Goal: Complete application form: Complete application form

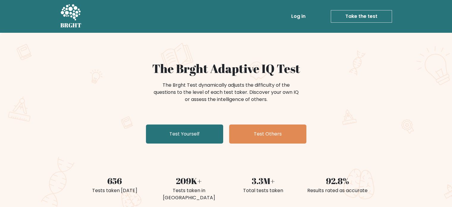
click at [346, 20] on link "Take the test" at bounding box center [361, 16] width 61 height 12
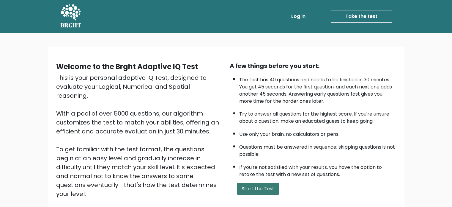
click at [249, 185] on button "Start the Test" at bounding box center [258, 188] width 42 height 12
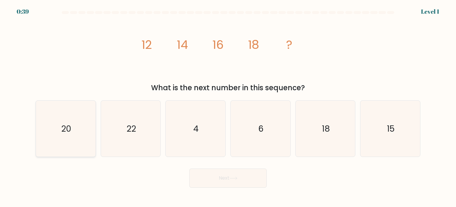
click at [71, 129] on text "20" at bounding box center [66, 128] width 10 height 12
click at [228, 106] on input "a. 20" at bounding box center [228, 104] width 0 height 3
radio input "true"
click at [210, 182] on button "Next" at bounding box center [228, 177] width 77 height 19
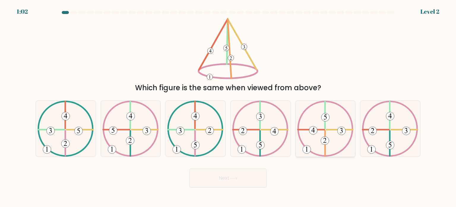
click at [322, 133] on icon at bounding box center [325, 128] width 56 height 56
click at [229, 106] on input "e." at bounding box center [228, 104] width 0 height 3
radio input "true"
click at [212, 182] on button "Next" at bounding box center [228, 177] width 77 height 19
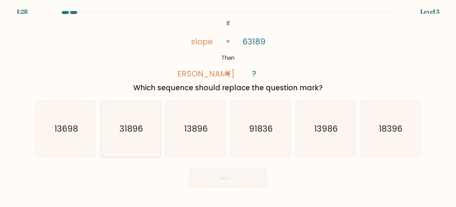
click at [127, 142] on icon "31896" at bounding box center [131, 128] width 56 height 56
click at [228, 106] on input "b. 31896" at bounding box center [228, 104] width 0 height 3
radio input "true"
click at [215, 182] on button "Next" at bounding box center [228, 177] width 77 height 19
click at [233, 184] on button "Next" at bounding box center [228, 177] width 77 height 19
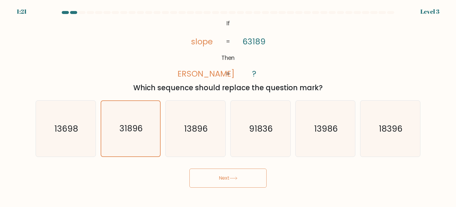
click at [233, 184] on button "Next" at bounding box center [228, 177] width 77 height 19
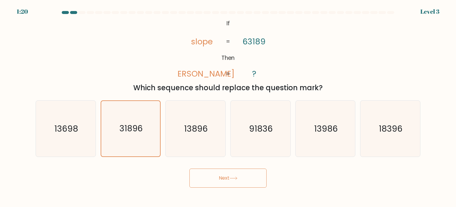
click at [220, 174] on button "Next" at bounding box center [228, 177] width 77 height 19
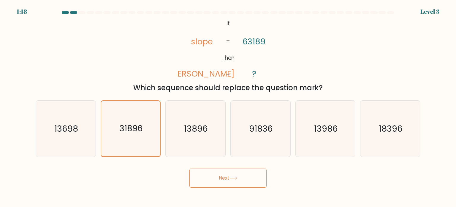
click at [220, 174] on button "Next" at bounding box center [228, 177] width 77 height 19
click at [235, 180] on button "Next" at bounding box center [228, 177] width 77 height 19
click at [230, 185] on button "Next" at bounding box center [228, 177] width 77 height 19
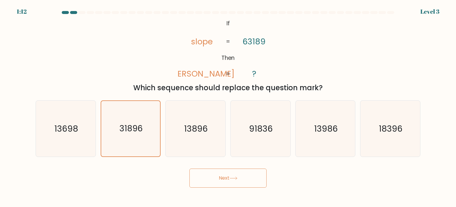
click at [229, 186] on button "Next" at bounding box center [228, 177] width 77 height 19
click at [230, 179] on button "Next" at bounding box center [228, 177] width 77 height 19
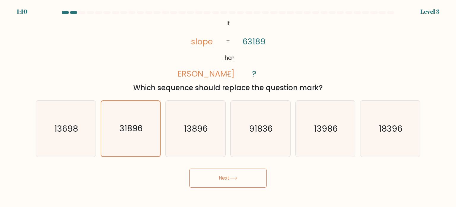
click at [230, 179] on button "Next" at bounding box center [228, 177] width 77 height 19
click at [221, 177] on button "Next" at bounding box center [228, 177] width 77 height 19
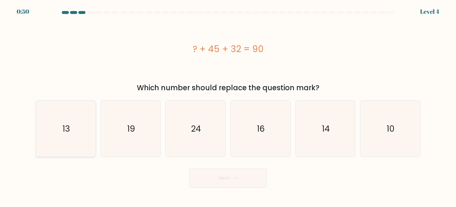
click at [78, 133] on icon "13" at bounding box center [66, 128] width 56 height 56
click at [228, 106] on input "a. 13" at bounding box center [228, 104] width 0 height 3
radio input "true"
click at [229, 182] on button "Next" at bounding box center [228, 177] width 77 height 19
click at [219, 165] on div "Next" at bounding box center [228, 175] width 392 height 23
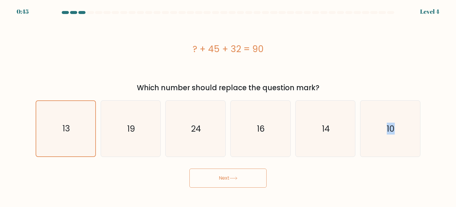
click at [219, 165] on div "Next" at bounding box center [228, 175] width 392 height 23
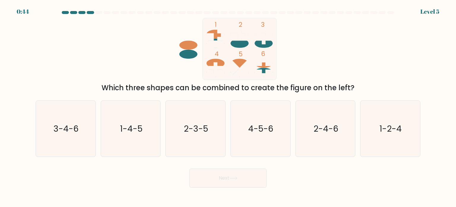
click at [224, 185] on button "Next" at bounding box center [228, 177] width 77 height 19
click at [53, 136] on icon "3-4-6" at bounding box center [66, 128] width 56 height 56
click at [228, 106] on input "a. 3-4-6" at bounding box center [228, 104] width 0 height 3
radio input "true"
click at [220, 178] on button "Next" at bounding box center [228, 177] width 77 height 19
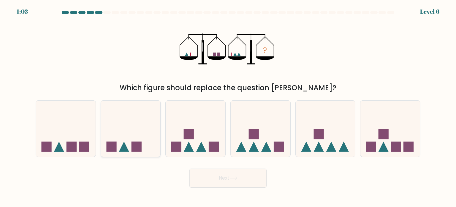
click at [115, 137] on icon at bounding box center [131, 128] width 60 height 49
click at [228, 106] on input "b." at bounding box center [228, 104] width 0 height 3
radio input "true"
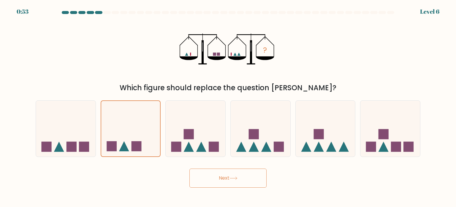
click at [241, 177] on button "Next" at bounding box center [228, 177] width 77 height 19
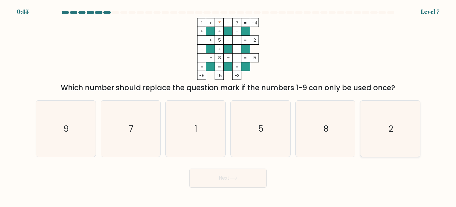
click at [380, 130] on icon "2" at bounding box center [391, 128] width 56 height 56
click at [229, 106] on input "f. 2" at bounding box center [228, 104] width 0 height 3
radio input "true"
click at [225, 171] on button "Next" at bounding box center [228, 177] width 77 height 19
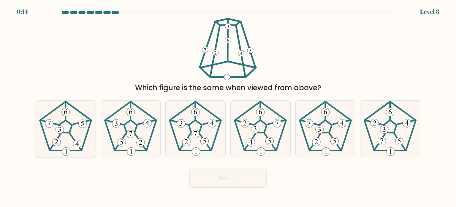
click at [78, 133] on icon at bounding box center [66, 128] width 56 height 56
click at [228, 106] on input "a." at bounding box center [228, 104] width 0 height 3
radio input "true"
click at [240, 185] on button "Next" at bounding box center [228, 177] width 77 height 19
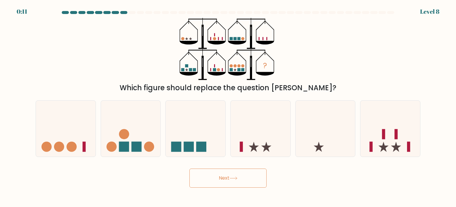
click at [230, 177] on button "Next" at bounding box center [228, 177] width 77 height 19
click at [248, 144] on icon at bounding box center [261, 128] width 60 height 49
click at [229, 106] on input "d." at bounding box center [228, 104] width 0 height 3
radio input "true"
click at [219, 176] on button "Next" at bounding box center [228, 177] width 77 height 19
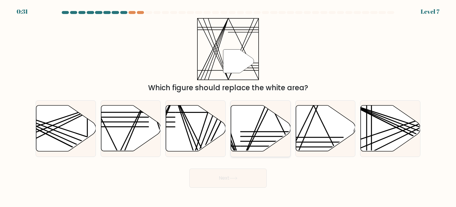
click at [242, 135] on icon at bounding box center [261, 128] width 60 height 46
click at [229, 106] on input "d." at bounding box center [228, 104] width 0 height 3
radio input "true"
click at [260, 172] on button "Next" at bounding box center [228, 177] width 77 height 19
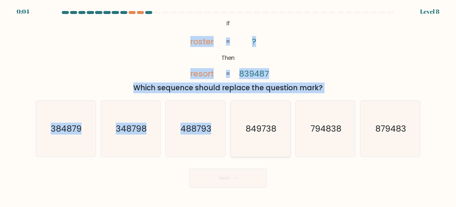
drag, startPoint x: 191, startPoint y: 21, endPoint x: 231, endPoint y: 121, distance: 107.1
click at [231, 121] on form "If ?" at bounding box center [228, 99] width 456 height 176
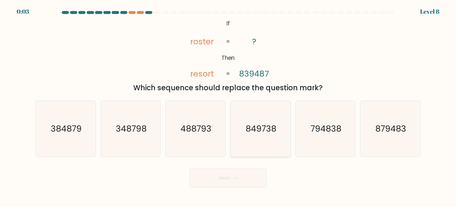
click at [255, 139] on icon "849738" at bounding box center [261, 128] width 56 height 56
click at [229, 106] on input "d. 849738" at bounding box center [228, 104] width 0 height 3
radio input "true"
click at [234, 179] on button "Next" at bounding box center [228, 177] width 77 height 19
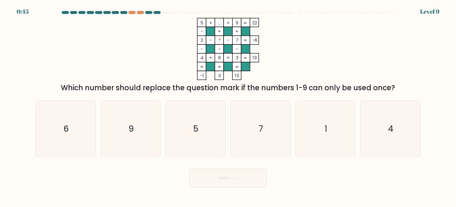
drag, startPoint x: 234, startPoint y: 179, endPoint x: 208, endPoint y: 178, distance: 25.6
click at [208, 178] on button "Next" at bounding box center [228, 177] width 77 height 19
click at [122, 117] on icon "9" at bounding box center [131, 128] width 56 height 56
click at [228, 106] on input "b. 9" at bounding box center [228, 104] width 0 height 3
radio input "true"
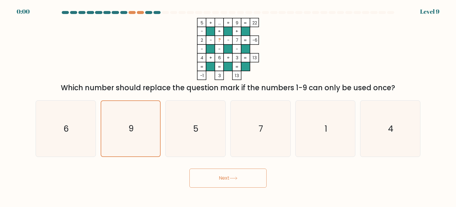
click at [212, 172] on button "Next" at bounding box center [228, 177] width 77 height 19
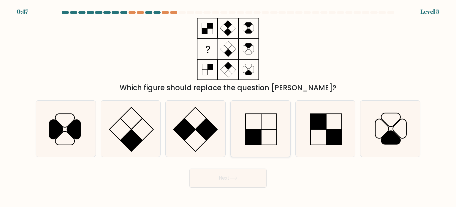
click at [264, 120] on icon at bounding box center [261, 128] width 56 height 56
click at [229, 106] on input "d." at bounding box center [228, 104] width 0 height 3
radio input "true"
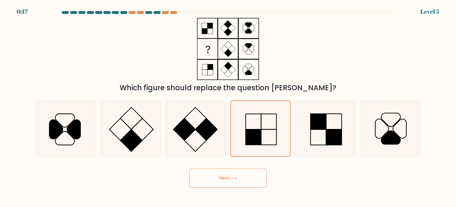
click at [221, 177] on button "Next" at bounding box center [228, 177] width 77 height 19
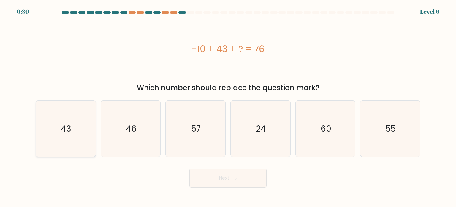
click at [49, 135] on icon "43" at bounding box center [66, 128] width 56 height 56
click at [228, 106] on input "a. 43" at bounding box center [228, 104] width 0 height 3
radio input "true"
click at [225, 185] on button "Next" at bounding box center [228, 177] width 77 height 19
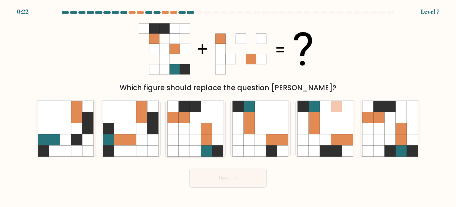
click at [211, 141] on icon at bounding box center [206, 139] width 11 height 11
click at [228, 106] on input "c." at bounding box center [228, 104] width 0 height 3
radio input "true"
click at [225, 185] on button "Next" at bounding box center [228, 177] width 77 height 19
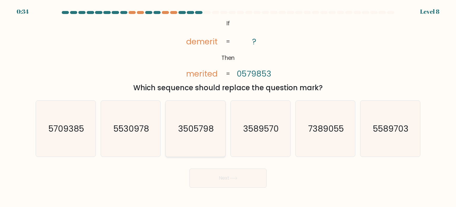
click at [193, 138] on icon "3505798" at bounding box center [196, 128] width 56 height 56
click at [228, 106] on input "c. 3505798" at bounding box center [228, 104] width 0 height 3
radio input "true"
click at [224, 183] on button "Next" at bounding box center [228, 177] width 77 height 19
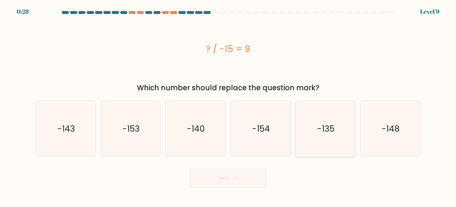
click at [326, 115] on icon "-135" at bounding box center [326, 128] width 56 height 56
click at [229, 106] on input "e. -135" at bounding box center [228, 104] width 0 height 3
radio input "true"
click at [231, 173] on button "Next" at bounding box center [228, 177] width 77 height 19
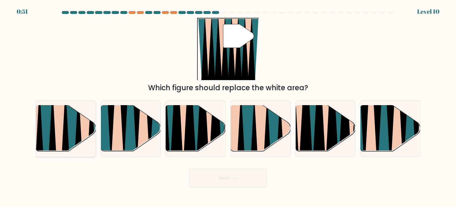
click at [74, 110] on icon at bounding box center [72, 154] width 13 height 119
click at [228, 106] on input "a." at bounding box center [228, 104] width 0 height 3
radio input "true"
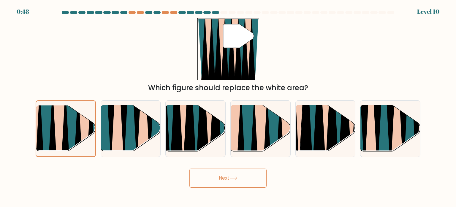
click at [195, 179] on button "Next" at bounding box center [228, 177] width 77 height 19
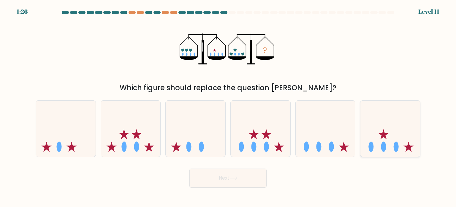
click at [370, 139] on icon at bounding box center [391, 128] width 60 height 49
click at [229, 106] on input "f." at bounding box center [228, 104] width 0 height 3
radio input "true"
click at [128, 130] on icon at bounding box center [131, 128] width 60 height 49
click at [228, 106] on input "b." at bounding box center [228, 104] width 0 height 3
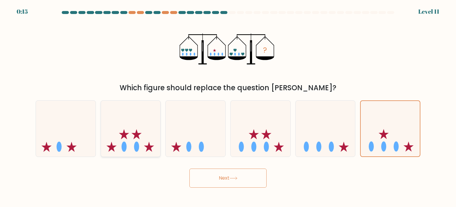
radio input "true"
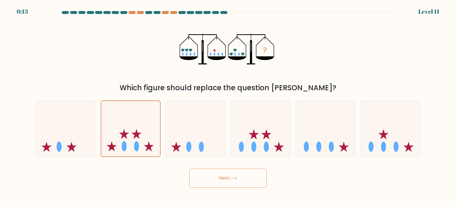
click at [240, 177] on button "Next" at bounding box center [228, 177] width 77 height 19
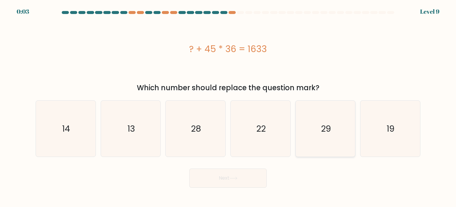
click at [329, 136] on icon "29" at bounding box center [326, 128] width 56 height 56
click at [229, 106] on input "e. 29" at bounding box center [228, 104] width 0 height 3
radio input "true"
click at [236, 175] on button "Next" at bounding box center [228, 177] width 77 height 19
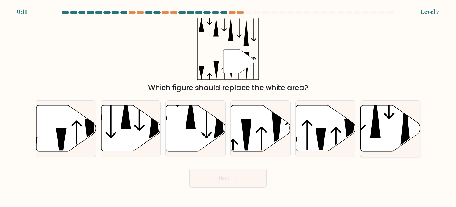
click at [391, 119] on icon at bounding box center [391, 128] width 60 height 46
click at [229, 106] on input "f." at bounding box center [228, 104] width 0 height 3
radio input "true"
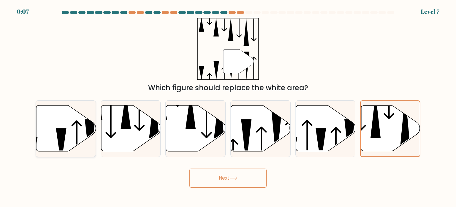
click at [66, 132] on icon at bounding box center [66, 128] width 60 height 46
click at [228, 106] on input "a." at bounding box center [228, 104] width 0 height 3
radio input "true"
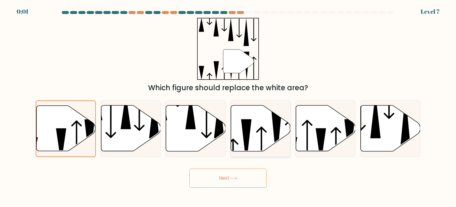
click at [255, 126] on icon at bounding box center [261, 128] width 60 height 46
click at [229, 106] on input "d." at bounding box center [228, 104] width 0 height 3
radio input "true"
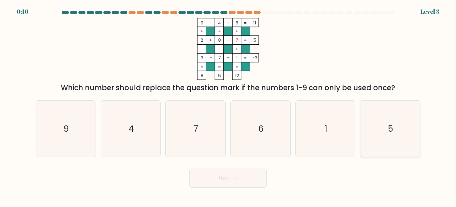
click at [374, 111] on icon "5" at bounding box center [391, 128] width 56 height 56
click at [229, 106] on input "f. 5" at bounding box center [228, 104] width 0 height 3
radio input "true"
click at [216, 182] on button "Next" at bounding box center [228, 177] width 77 height 19
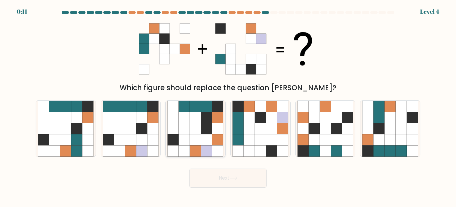
click at [195, 140] on icon at bounding box center [195, 139] width 11 height 11
click at [228, 106] on input "c." at bounding box center [228, 104] width 0 height 3
radio input "true"
click at [214, 174] on button "Next" at bounding box center [228, 177] width 77 height 19
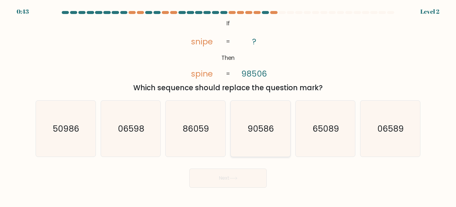
click at [263, 138] on icon "90586" at bounding box center [261, 128] width 56 height 56
click at [229, 106] on input "d. 90586" at bounding box center [228, 104] width 0 height 3
radio input "true"
click at [228, 169] on button "Next" at bounding box center [228, 177] width 77 height 19
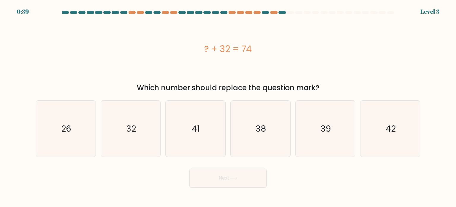
click at [229, 174] on button "Next" at bounding box center [228, 177] width 77 height 19
click at [385, 112] on icon "42" at bounding box center [391, 128] width 56 height 56
click at [229, 106] on input "f. 42" at bounding box center [228, 104] width 0 height 3
radio input "true"
click at [232, 184] on button "Next" at bounding box center [228, 177] width 77 height 19
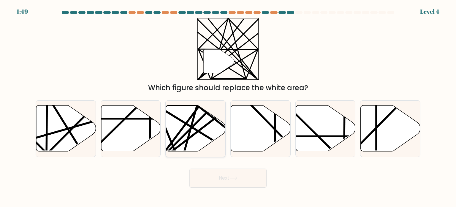
click at [181, 142] on icon at bounding box center [196, 128] width 60 height 46
click at [228, 106] on input "c." at bounding box center [228, 104] width 0 height 3
radio input "true"
click at [207, 179] on button "Next" at bounding box center [228, 177] width 77 height 19
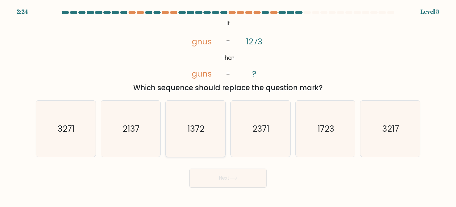
click at [188, 145] on icon "1372" at bounding box center [196, 128] width 56 height 56
click at [228, 106] on input "c. 1372" at bounding box center [228, 104] width 0 height 3
radio input "true"
click at [307, 148] on icon "1723" at bounding box center [326, 128] width 56 height 56
click at [229, 106] on input "e. 1723" at bounding box center [228, 104] width 0 height 3
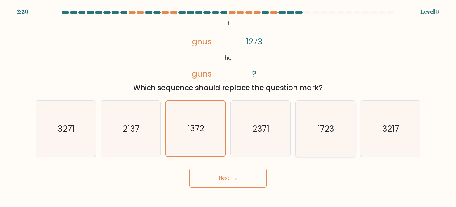
radio input "true"
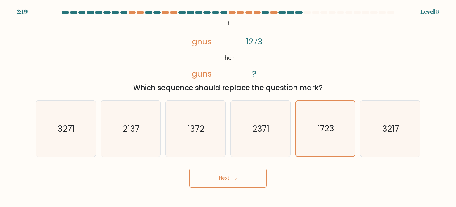
click at [239, 176] on button "Next" at bounding box center [228, 177] width 77 height 19
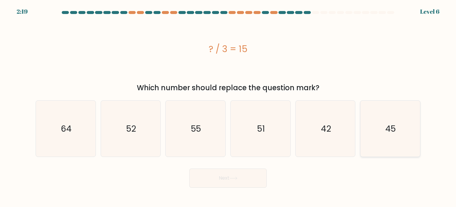
click at [382, 139] on icon "45" at bounding box center [391, 128] width 56 height 56
click at [229, 106] on input "f. 45" at bounding box center [228, 104] width 0 height 3
radio input "true"
click at [220, 182] on button "Next" at bounding box center [228, 177] width 77 height 19
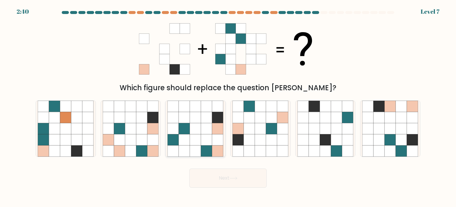
click at [192, 132] on icon at bounding box center [195, 128] width 11 height 11
click at [228, 106] on input "c." at bounding box center [228, 104] width 0 height 3
radio input "true"
click at [263, 127] on icon at bounding box center [260, 128] width 11 height 11
click at [229, 106] on input "d." at bounding box center [228, 104] width 0 height 3
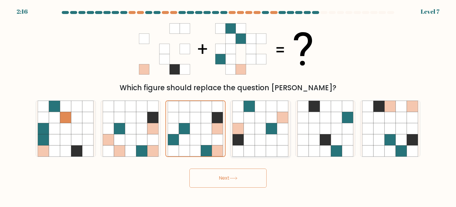
radio input "true"
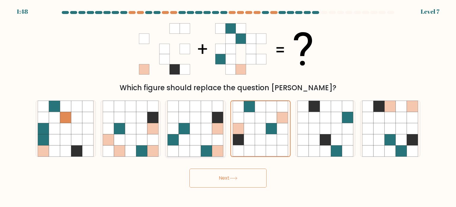
click at [202, 124] on icon at bounding box center [206, 128] width 11 height 11
click at [228, 106] on input "c." at bounding box center [228, 104] width 0 height 3
radio input "true"
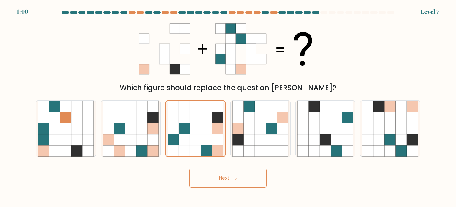
click at [246, 195] on body "1:40 Level 7" at bounding box center [228, 103] width 456 height 207
drag, startPoint x: 246, startPoint y: 195, endPoint x: 211, endPoint y: 179, distance: 38.4
click at [211, 179] on body "1:40 Level 7" at bounding box center [228, 103] width 456 height 207
click at [211, 179] on button "Next" at bounding box center [228, 177] width 77 height 19
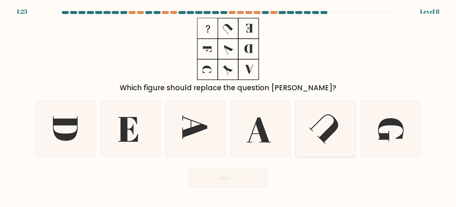
click at [314, 120] on icon at bounding box center [326, 128] width 56 height 56
click at [229, 106] on input "e." at bounding box center [228, 104] width 0 height 3
radio input "true"
click at [217, 186] on button "Next" at bounding box center [228, 177] width 77 height 19
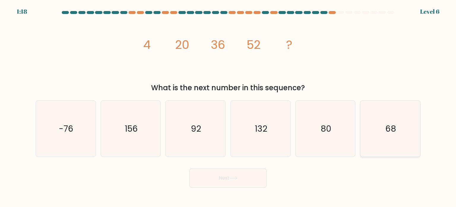
click at [395, 130] on text "68" at bounding box center [391, 128] width 11 height 12
click at [229, 106] on input "f. 68" at bounding box center [228, 104] width 0 height 3
radio input "true"
click at [229, 182] on button "Next" at bounding box center [228, 177] width 77 height 19
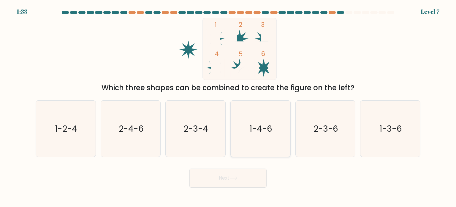
click at [263, 126] on text "1-4-6" at bounding box center [261, 128] width 23 height 12
click at [229, 106] on input "d. 1-4-6" at bounding box center [228, 104] width 0 height 3
radio input "true"
click at [227, 179] on button "Next" at bounding box center [228, 177] width 77 height 19
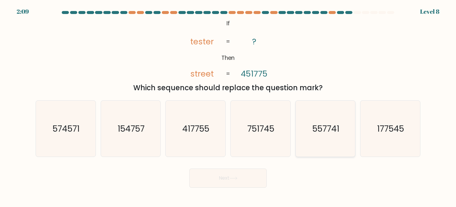
click at [320, 129] on text "557741" at bounding box center [326, 128] width 27 height 12
click at [229, 106] on input "e. 557741" at bounding box center [228, 104] width 0 height 3
radio input "true"
click at [64, 133] on text "574571" at bounding box center [66, 128] width 27 height 12
click at [228, 106] on input "a. 574571" at bounding box center [228, 104] width 0 height 3
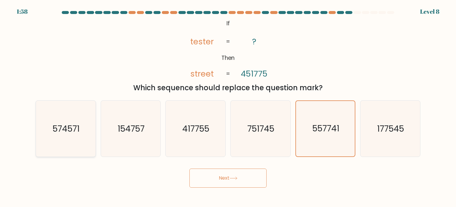
radio input "true"
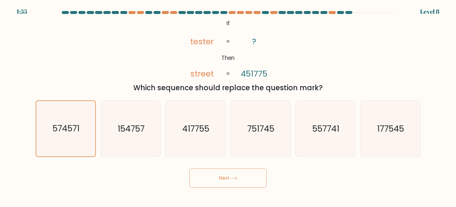
click at [222, 182] on button "Next" at bounding box center [228, 177] width 77 height 19
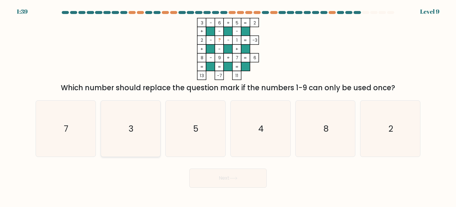
click at [134, 137] on icon "3" at bounding box center [131, 128] width 56 height 56
click at [228, 106] on input "b. 3" at bounding box center [228, 104] width 0 height 3
radio input "true"
click at [205, 183] on button "Next" at bounding box center [228, 177] width 77 height 19
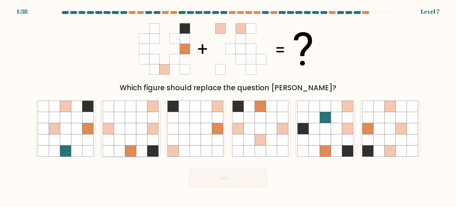
click at [136, 131] on icon at bounding box center [141, 128] width 11 height 11
click at [228, 106] on input "b." at bounding box center [228, 104] width 0 height 3
radio input "true"
click at [222, 176] on button "Next" at bounding box center [228, 177] width 77 height 19
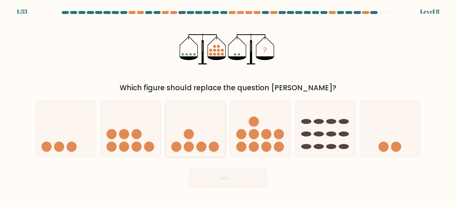
click at [184, 142] on icon at bounding box center [196, 128] width 60 height 49
click at [228, 106] on input "c." at bounding box center [228, 104] width 0 height 3
radio input "true"
click at [216, 174] on button "Next" at bounding box center [228, 177] width 77 height 19
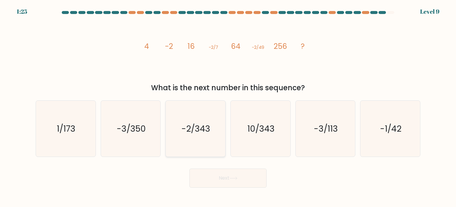
click at [188, 120] on icon "-2/343" at bounding box center [196, 128] width 56 height 56
click at [228, 106] on input "c. -2/343" at bounding box center [228, 104] width 0 height 3
radio input "true"
click at [226, 183] on button "Next" at bounding box center [228, 177] width 77 height 19
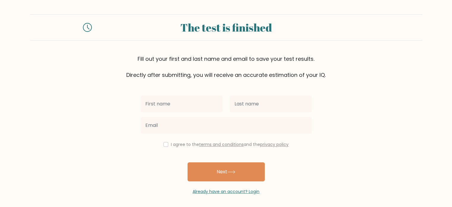
click at [152, 97] on input "text" at bounding box center [182, 103] width 82 height 17
type input "[PERSON_NAME] [PERSON_NAME]"
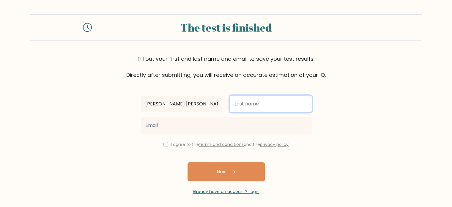
click at [239, 103] on input "text" at bounding box center [271, 103] width 82 height 17
type input "[PERSON_NAME]"
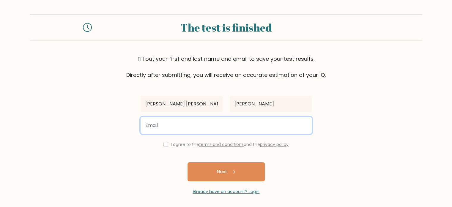
click at [166, 129] on input "email" at bounding box center [226, 125] width 171 height 17
type input "[EMAIL_ADDRESS][DOMAIN_NAME]"
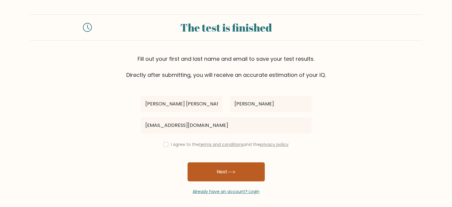
click at [220, 180] on button "Next" at bounding box center [226, 171] width 77 height 19
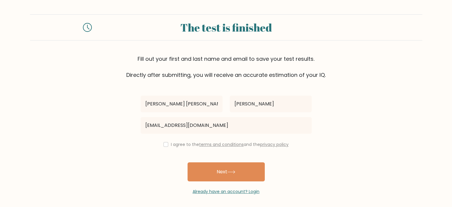
click at [169, 142] on div "I agree to the terms and conditions and the privacy policy" at bounding box center [226, 144] width 178 height 7
click at [165, 145] on input "checkbox" at bounding box center [165, 144] width 5 height 5
checkbox input "true"
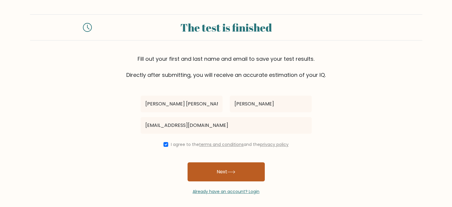
click at [215, 173] on button "Next" at bounding box center [226, 171] width 77 height 19
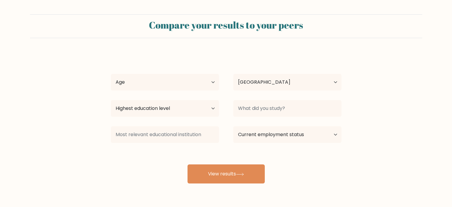
select select "PH"
click at [203, 82] on select "Age Under [DEMOGRAPHIC_DATA] [DEMOGRAPHIC_DATA] [DEMOGRAPHIC_DATA] [DEMOGRAPHIC…" at bounding box center [165, 82] width 108 height 17
select select "25_34"
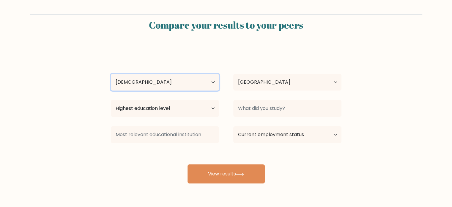
click at [111, 74] on select "Age Under [DEMOGRAPHIC_DATA] [DEMOGRAPHIC_DATA] [DEMOGRAPHIC_DATA] [DEMOGRAPHIC…" at bounding box center [165, 82] width 108 height 17
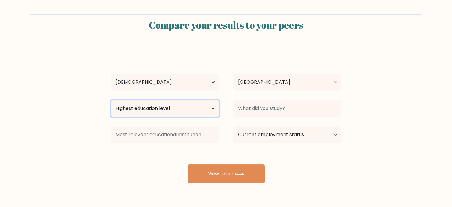
click at [152, 104] on select "Highest education level No schooling Primary Lower Secondary Upper Secondary Oc…" at bounding box center [165, 108] width 108 height 17
select select "bachelors_degree"
click at [111, 100] on select "Highest education level No schooling Primary Lower Secondary Upper Secondary Oc…" at bounding box center [165, 108] width 108 height 17
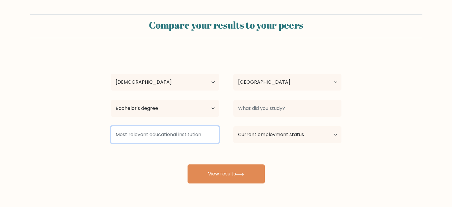
click at [155, 134] on input at bounding box center [165, 134] width 108 height 17
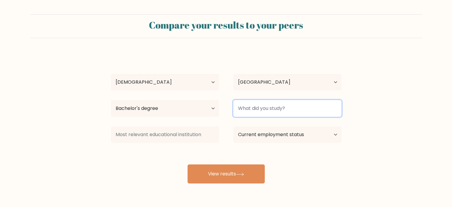
click at [259, 114] on input at bounding box center [287, 108] width 108 height 17
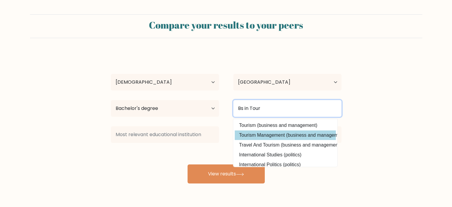
type input "Bs in Tour"
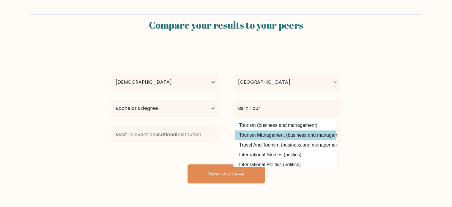
click at [262, 134] on div "[PERSON_NAME] Age Under [DEMOGRAPHIC_DATA] [DEMOGRAPHIC_DATA] [DEMOGRAPHIC_DATA…" at bounding box center [226, 117] width 238 height 131
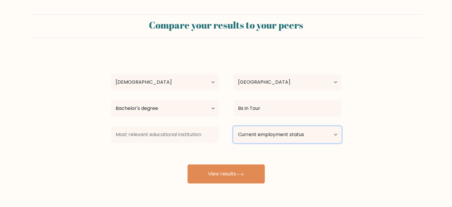
click at [257, 139] on select "Current employment status Employed Student Retired Other / prefer not to answer" at bounding box center [287, 134] width 108 height 17
select select "employed"
click at [233, 126] on select "Current employment status Employed Student Retired Other / prefer not to answer" at bounding box center [287, 134] width 108 height 17
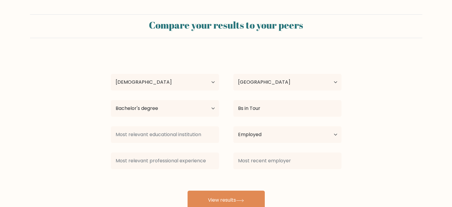
click at [254, 174] on div "Trisha Dianne Legaspi Age Under 18 years old 18-24 years old 25-34 years old 35…" at bounding box center [226, 130] width 238 height 157
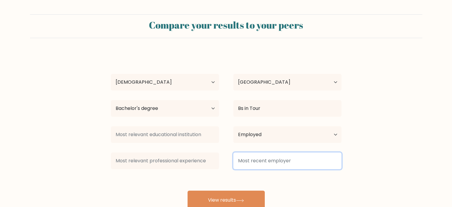
click at [249, 157] on input at bounding box center [287, 160] width 108 height 17
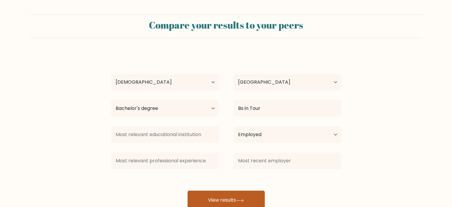
click at [235, 198] on button "View results" at bounding box center [226, 199] width 77 height 19
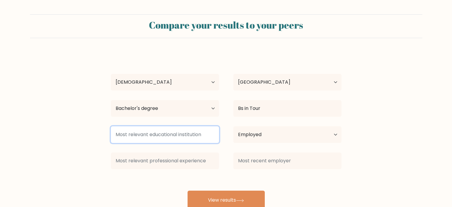
click at [125, 130] on input at bounding box center [165, 134] width 108 height 17
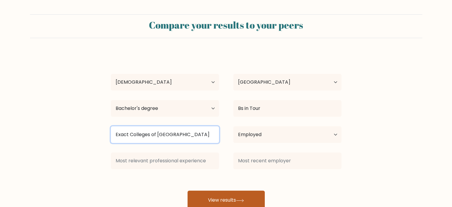
type input "Exact Colleges of Asia"
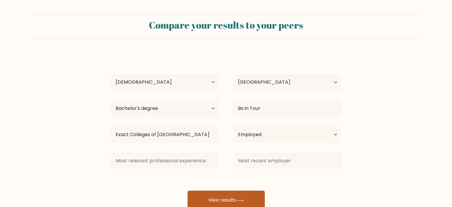
click at [202, 190] on button "View results" at bounding box center [226, 199] width 77 height 19
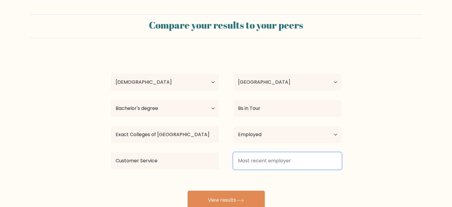
click at [248, 162] on input at bounding box center [287, 160] width 108 height 17
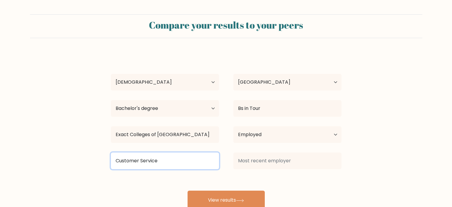
click at [162, 166] on input "Customer Service" at bounding box center [165, 160] width 108 height 17
type input "Customer Service Representative"
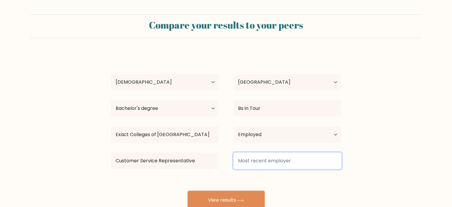
click at [236, 159] on input at bounding box center [287, 160] width 108 height 17
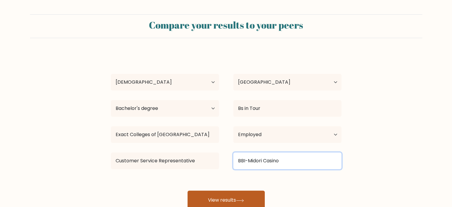
type input "BBI-Midori Casino"
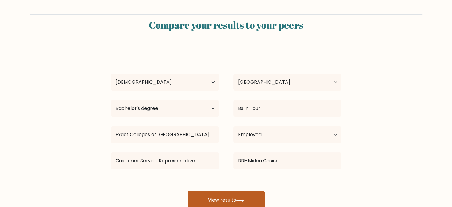
click at [221, 199] on button "View results" at bounding box center [226, 199] width 77 height 19
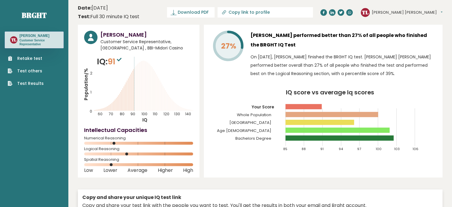
click at [289, 13] on input "Copy link to profile" at bounding box center [268, 12] width 81 height 5
type input "[URL][DOMAIN_NAME][PERSON_NAME]"
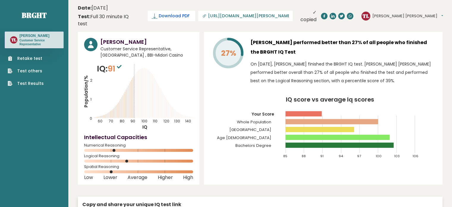
click at [190, 14] on span "Download PDF" at bounding box center [174, 16] width 31 height 6
